Goal: Transaction & Acquisition: Purchase product/service

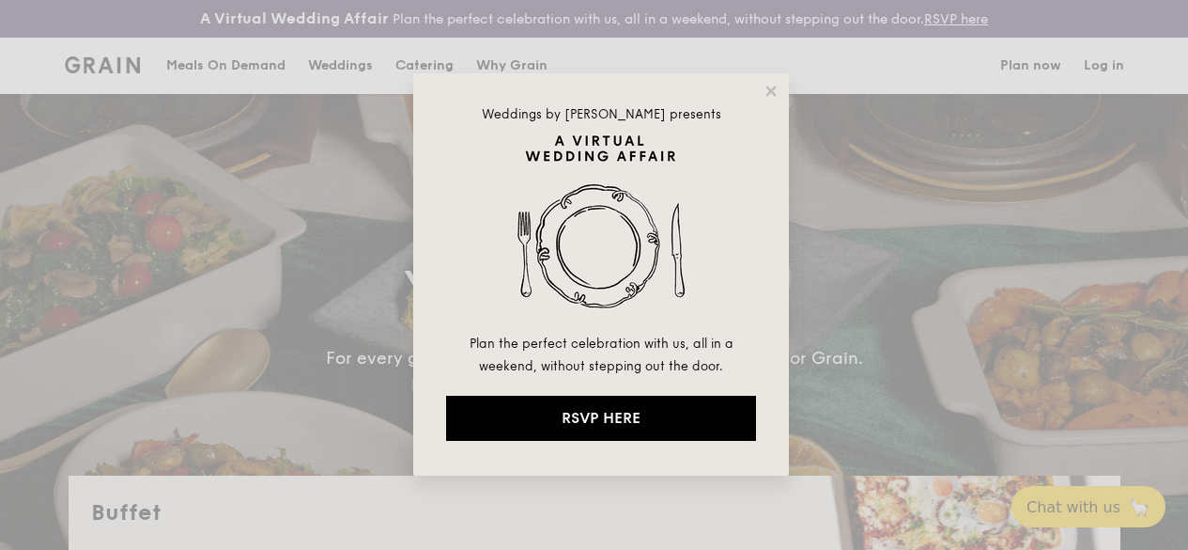
select select
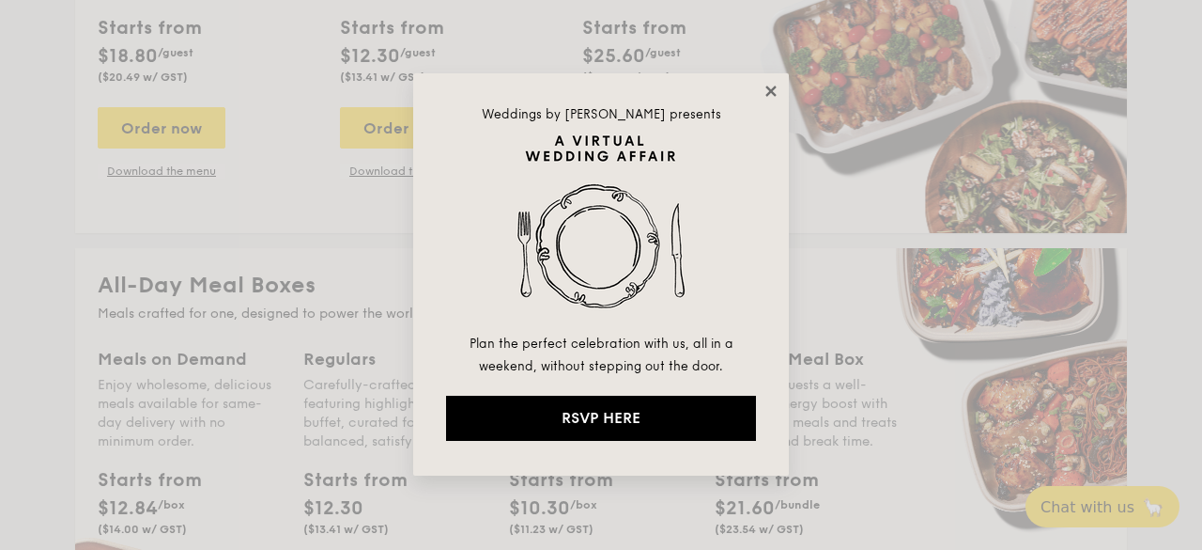
click at [768, 87] on icon at bounding box center [771, 90] width 10 height 10
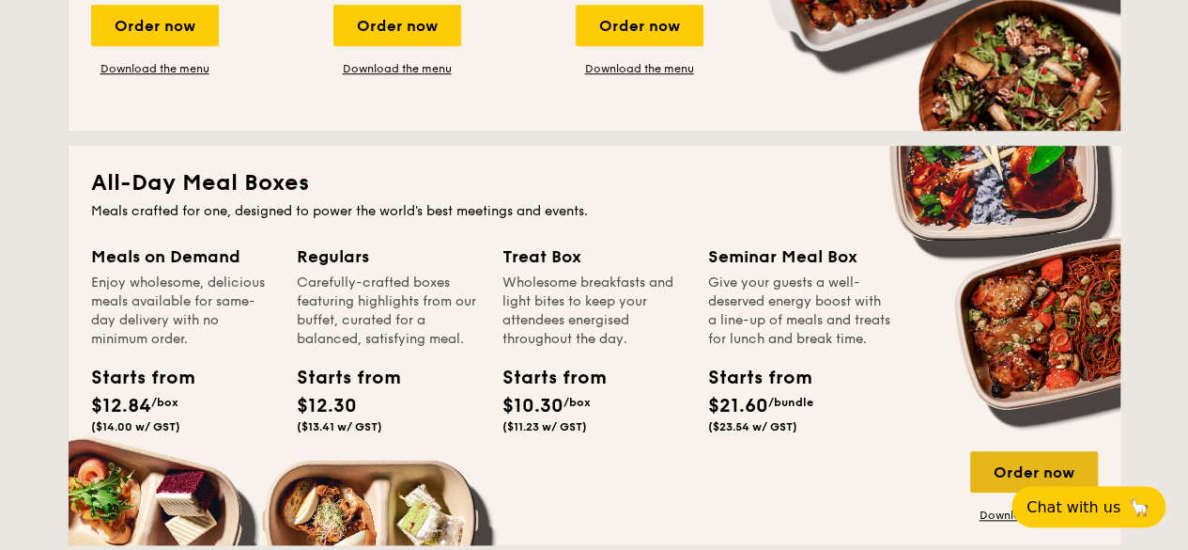
scroll to position [845, 0]
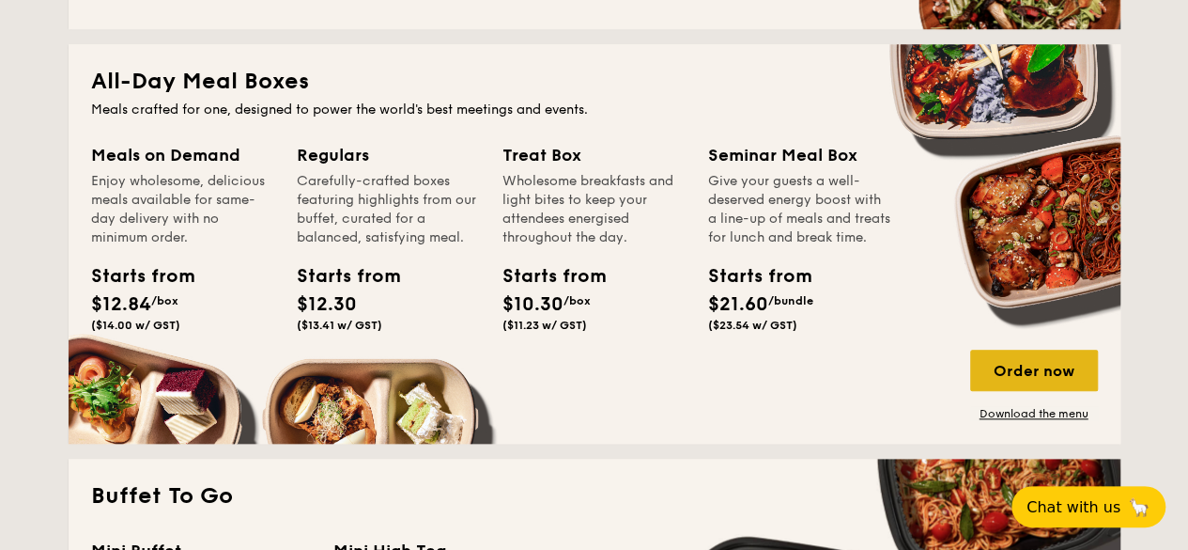
click at [1050, 391] on div "Order now" at bounding box center [1034, 369] width 128 height 41
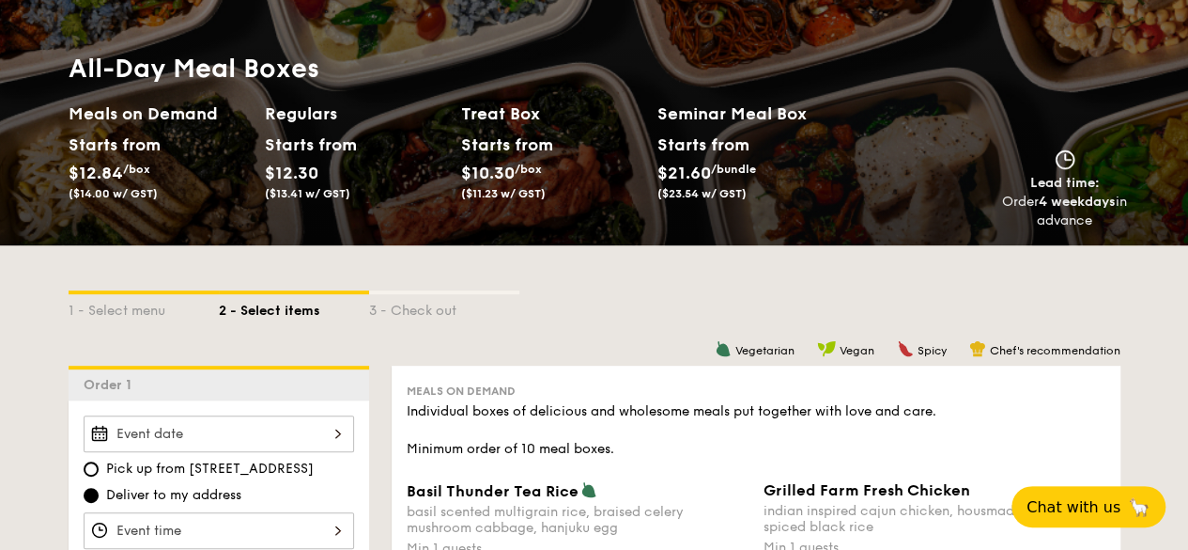
scroll to position [188, 0]
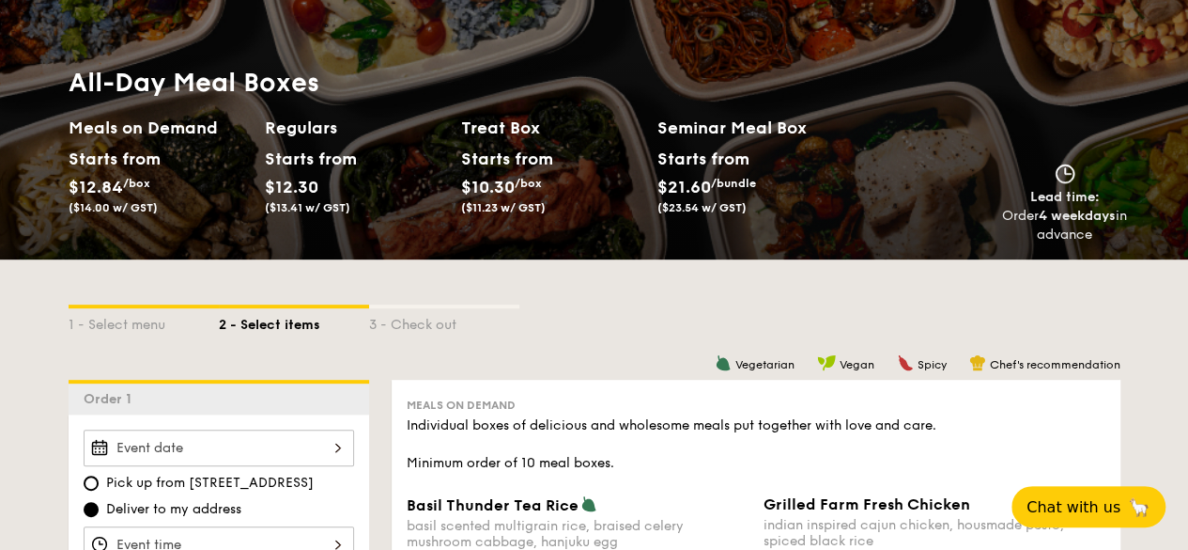
click at [524, 141] on h2 "Treat Box" at bounding box center [551, 128] width 181 height 26
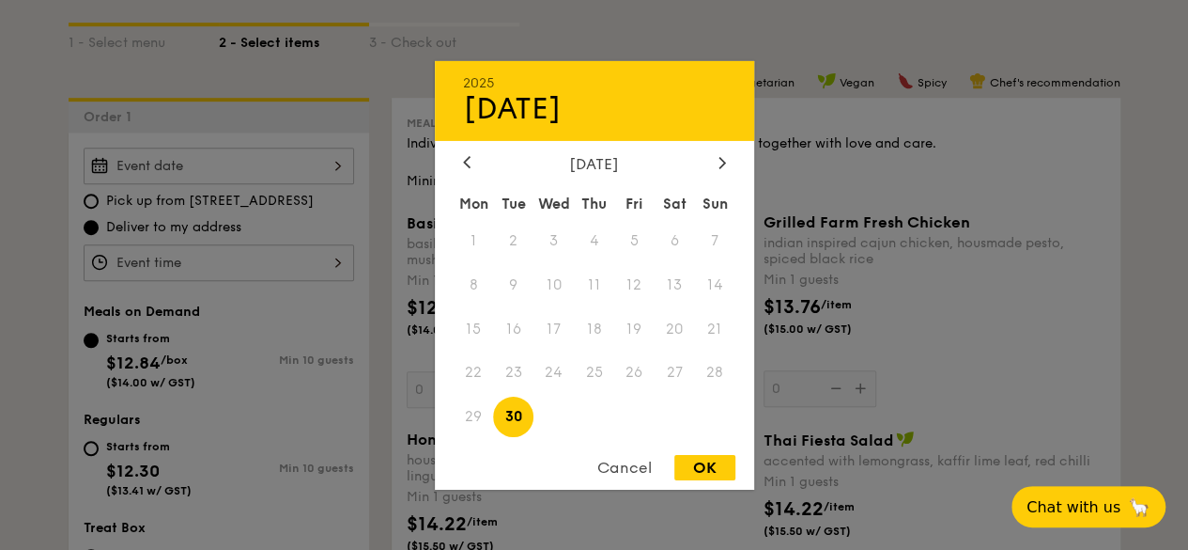
click at [288, 180] on div "2025 Sep [DATE] Tue Wed Thu Fri Sat Sun 1 2 3 4 5 6 7 8 9 10 11 12 13 14 15 16 …" at bounding box center [219, 165] width 271 height 37
click at [716, 156] on div at bounding box center [722, 163] width 17 height 18
click at [627, 240] on span "3" at bounding box center [634, 240] width 40 height 40
click at [707, 474] on div "OK" at bounding box center [704, 467] width 61 height 25
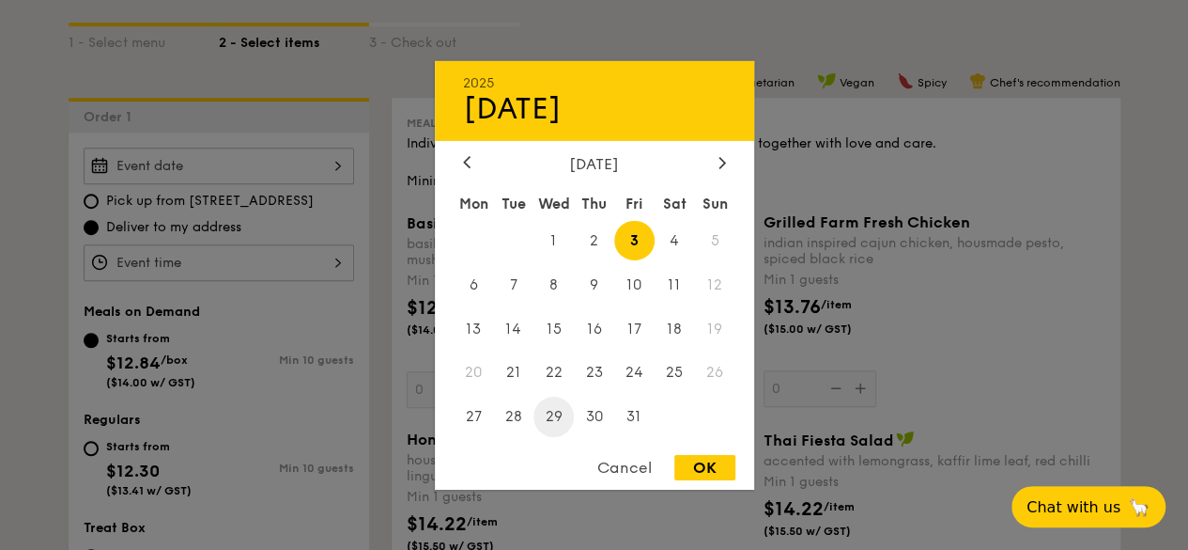
type input "[DATE]"
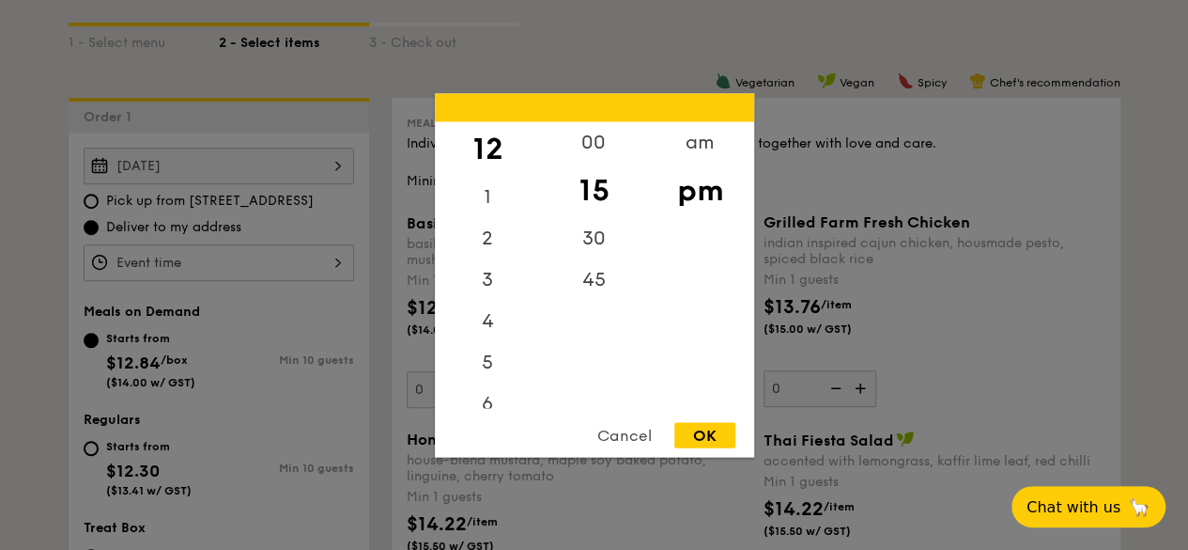
click at [220, 273] on div "12 1 2 3 4 5 6 7 8 9 10 11 00 15 30 45 am pm Cancel OK" at bounding box center [219, 262] width 271 height 37
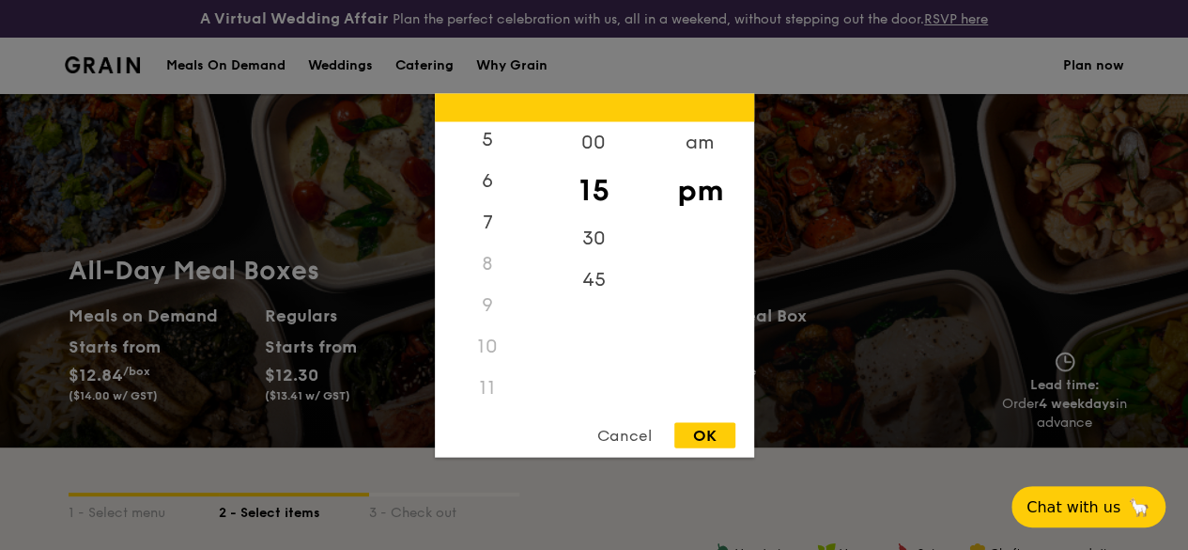
scroll to position [222, 0]
click at [695, 146] on div "am" at bounding box center [700, 148] width 106 height 54
click at [482, 303] on div "9" at bounding box center [488, 305] width 106 height 41
click at [490, 303] on div "9" at bounding box center [488, 305] width 106 height 41
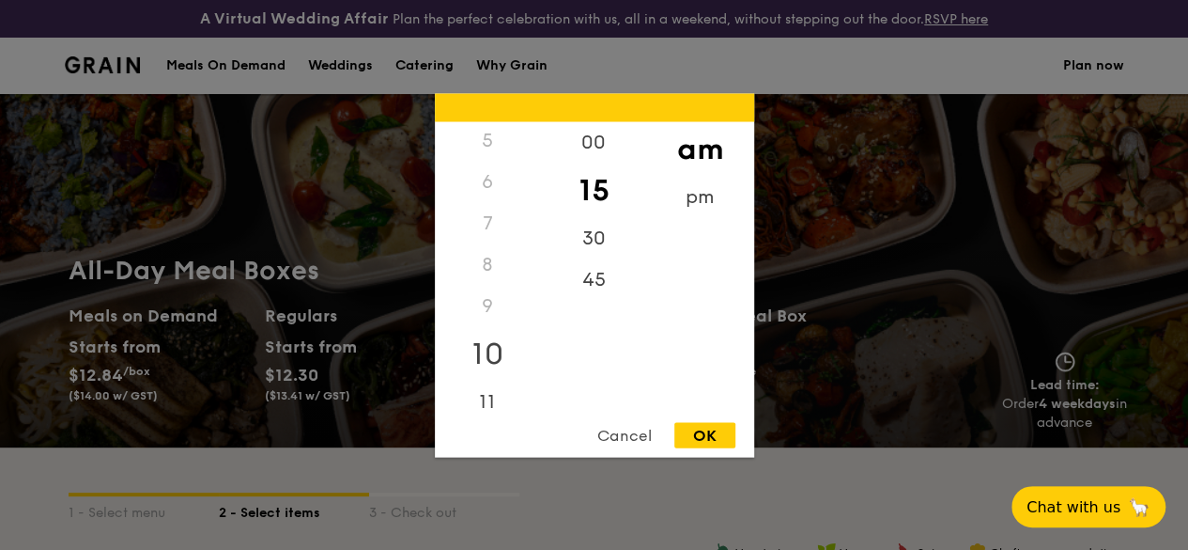
scroll to position [209, 0]
click at [490, 343] on div "10" at bounding box center [488, 352] width 106 height 54
click at [629, 433] on div "Cancel" at bounding box center [625, 434] width 92 height 25
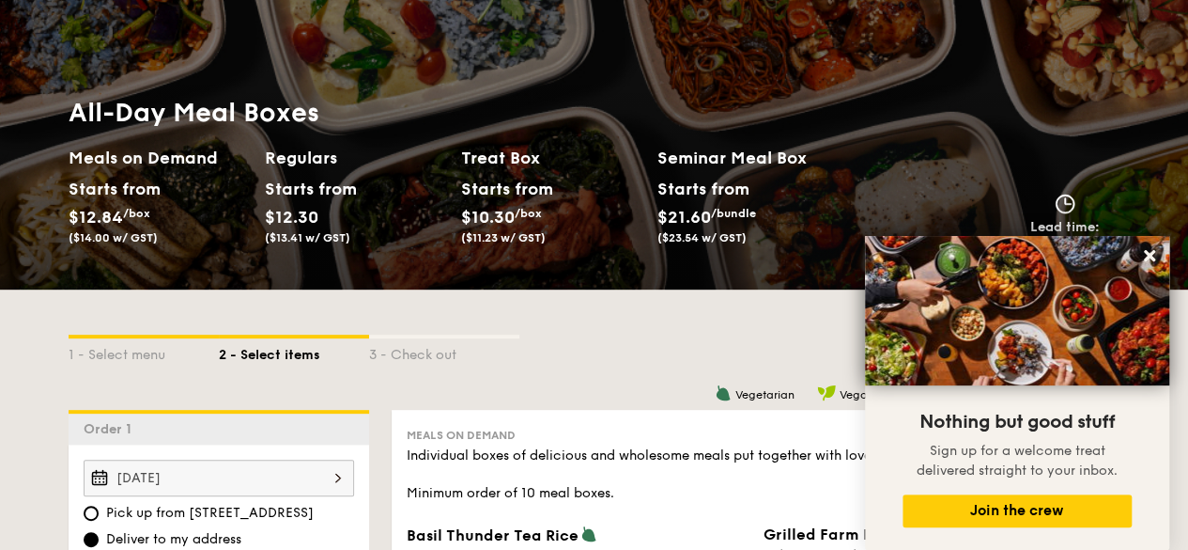
scroll to position [282, 0]
